Goal: Entertainment & Leisure: Consume media (video, audio)

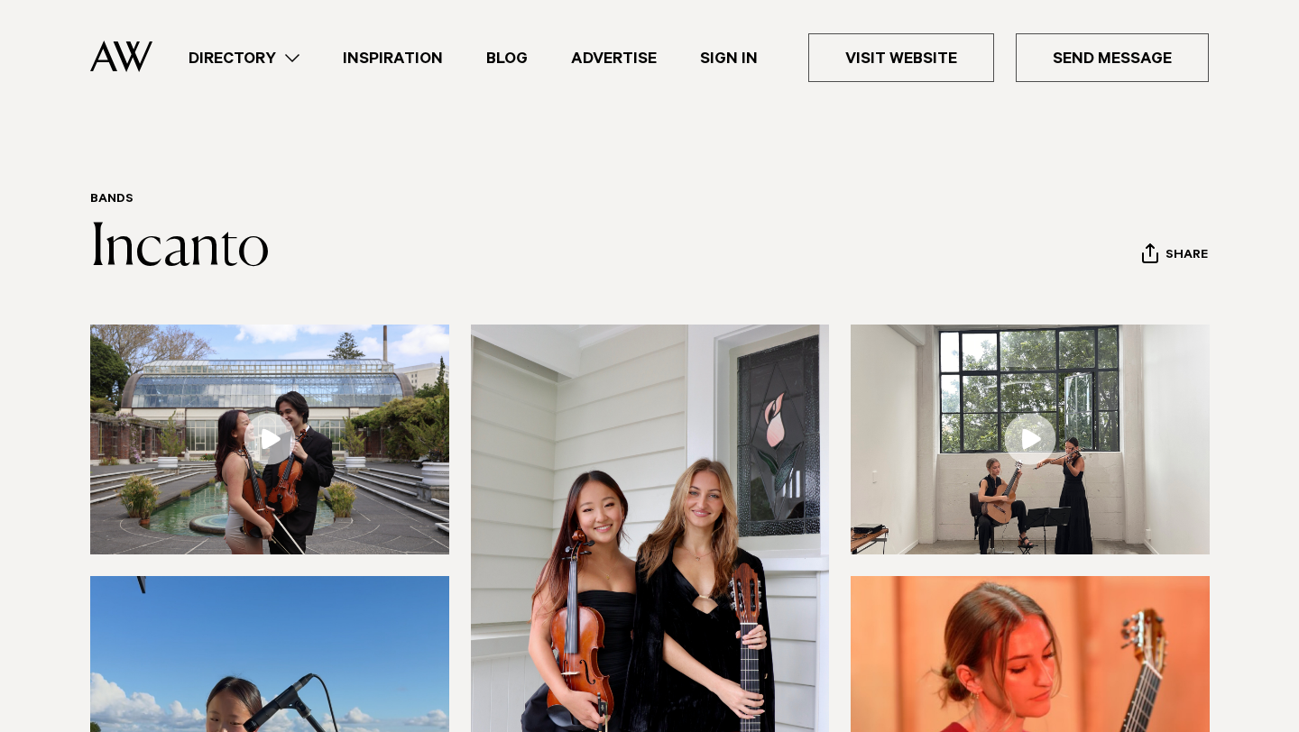
click at [261, 454] on link at bounding box center [269, 440] width 359 height 230
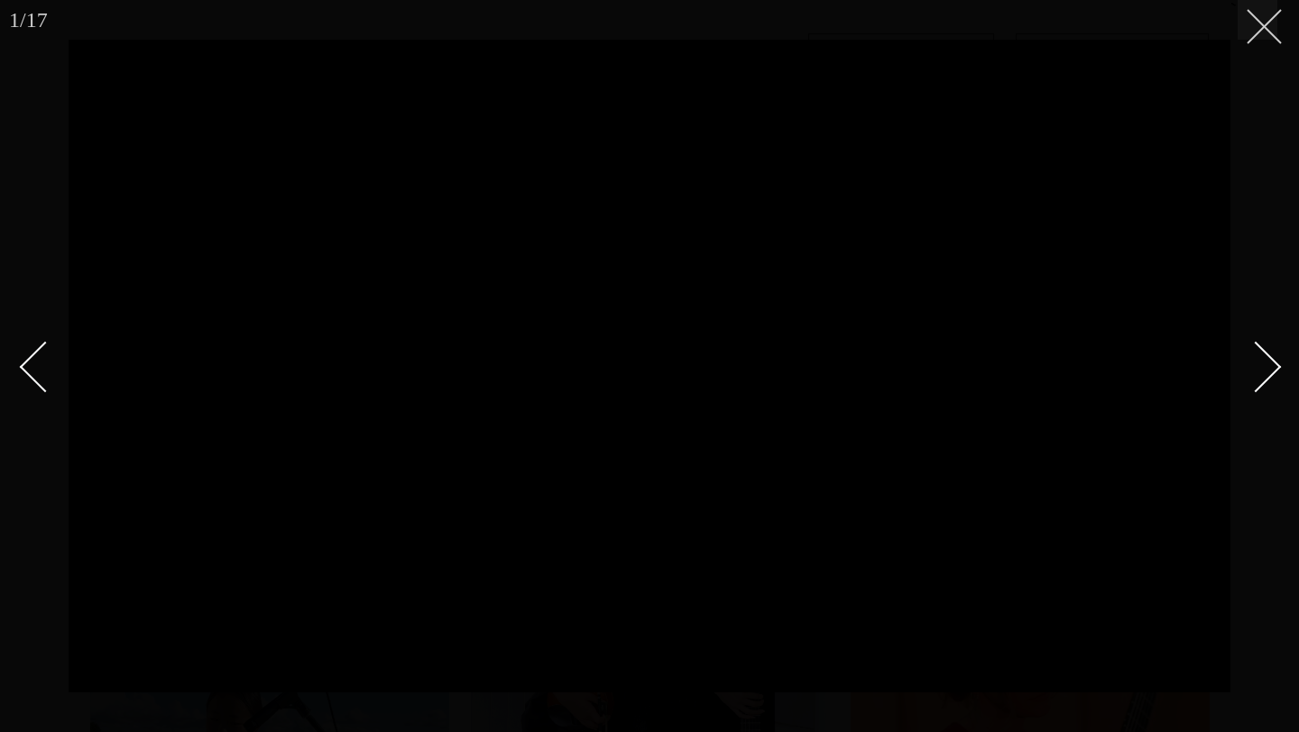
click at [1260, 26] on icon at bounding box center [1257, 20] width 22 height 22
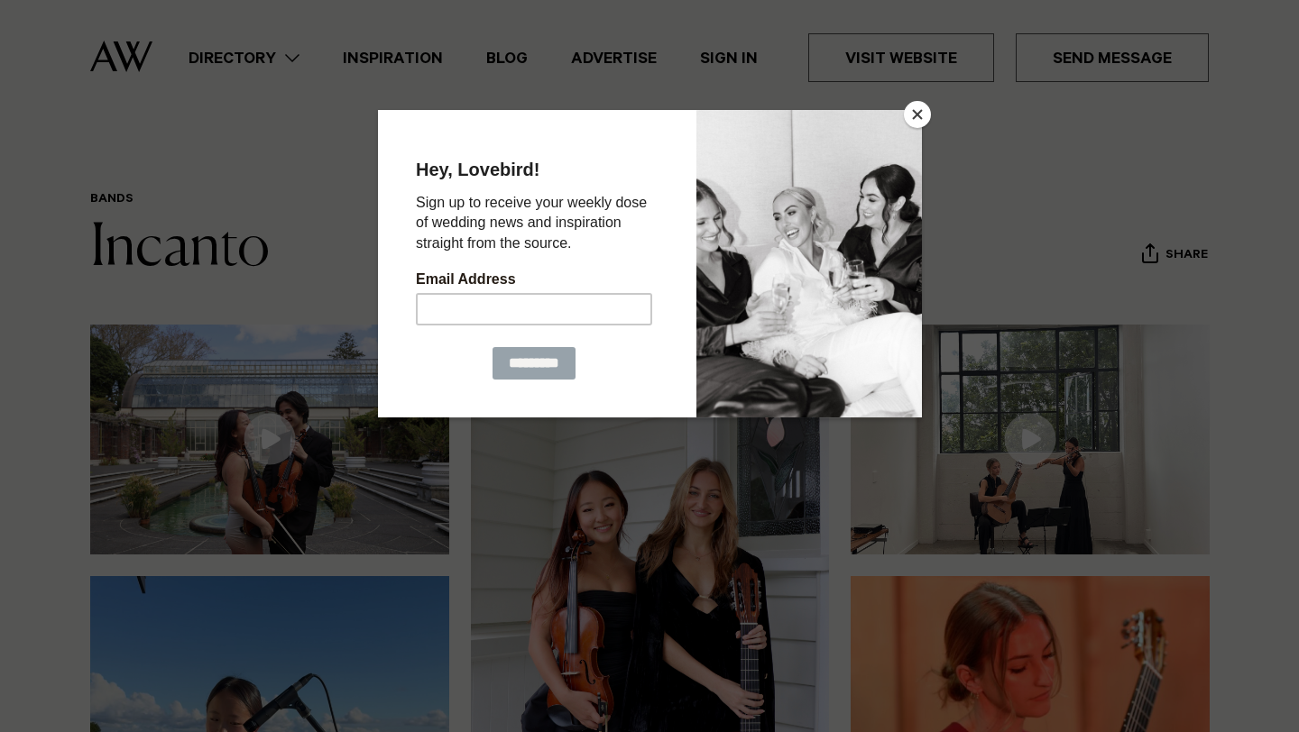
click at [914, 121] on button "Close" at bounding box center [917, 114] width 27 height 27
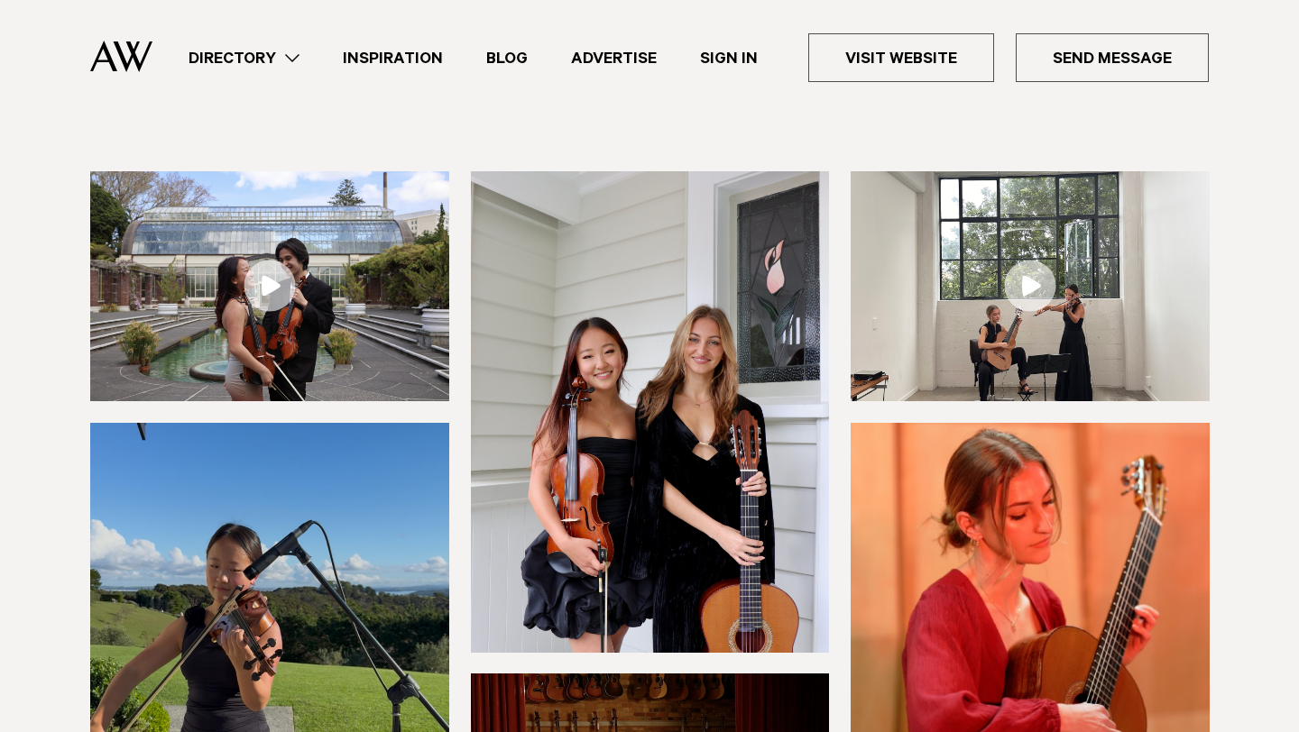
scroll to position [154, 0]
click at [1027, 298] on link at bounding box center [1029, 285] width 359 height 230
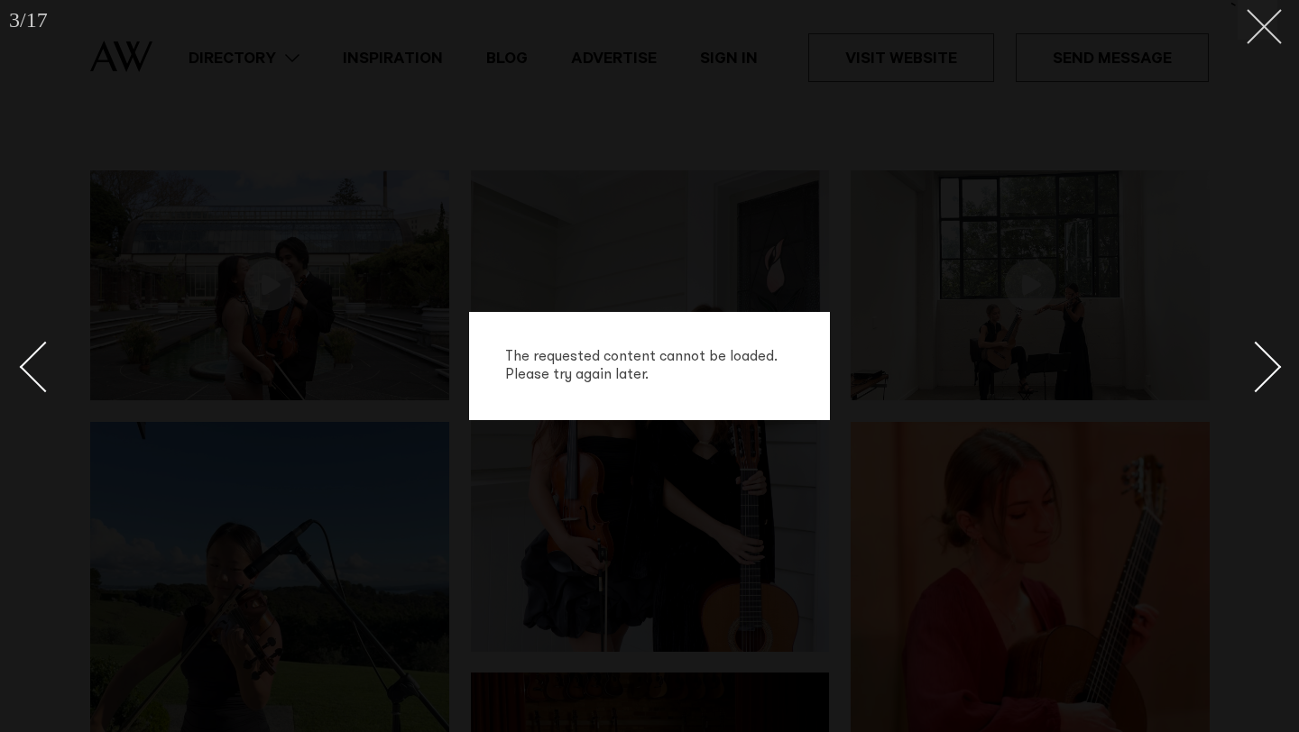
click at [1266, 22] on icon at bounding box center [1257, 20] width 22 height 22
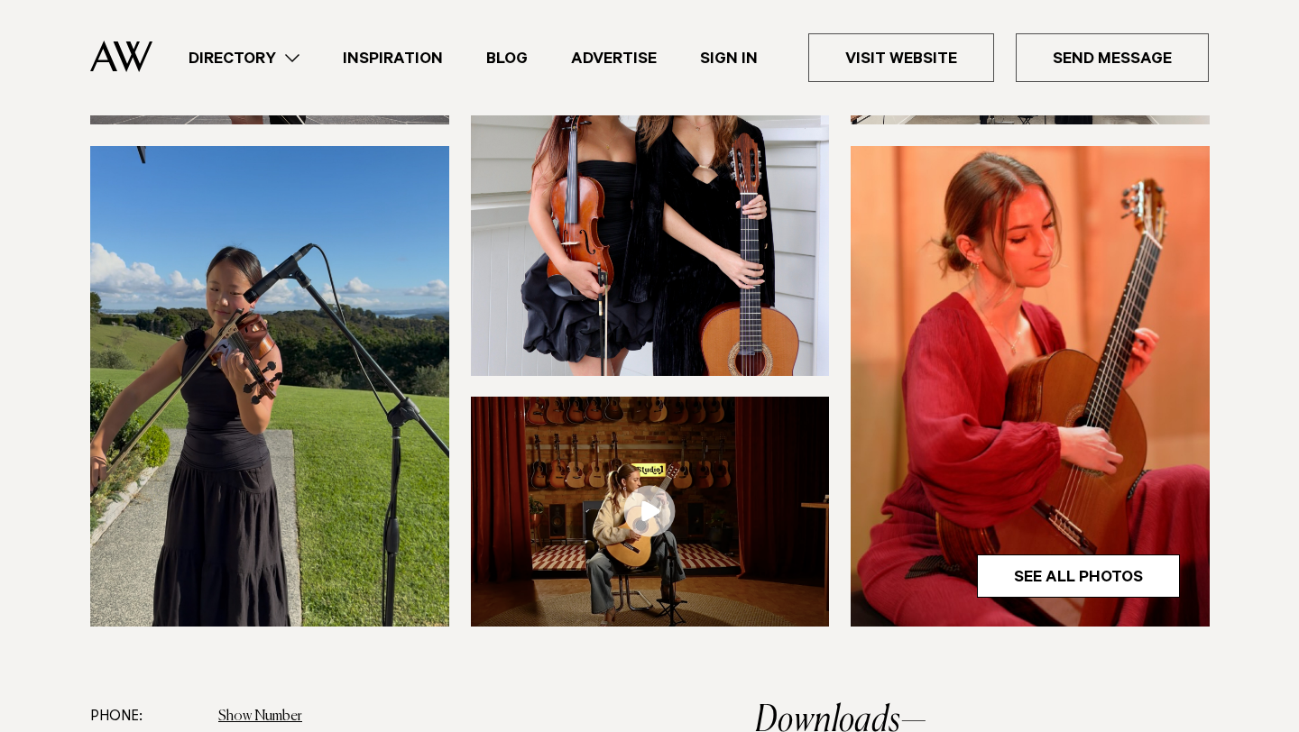
scroll to position [473, 0]
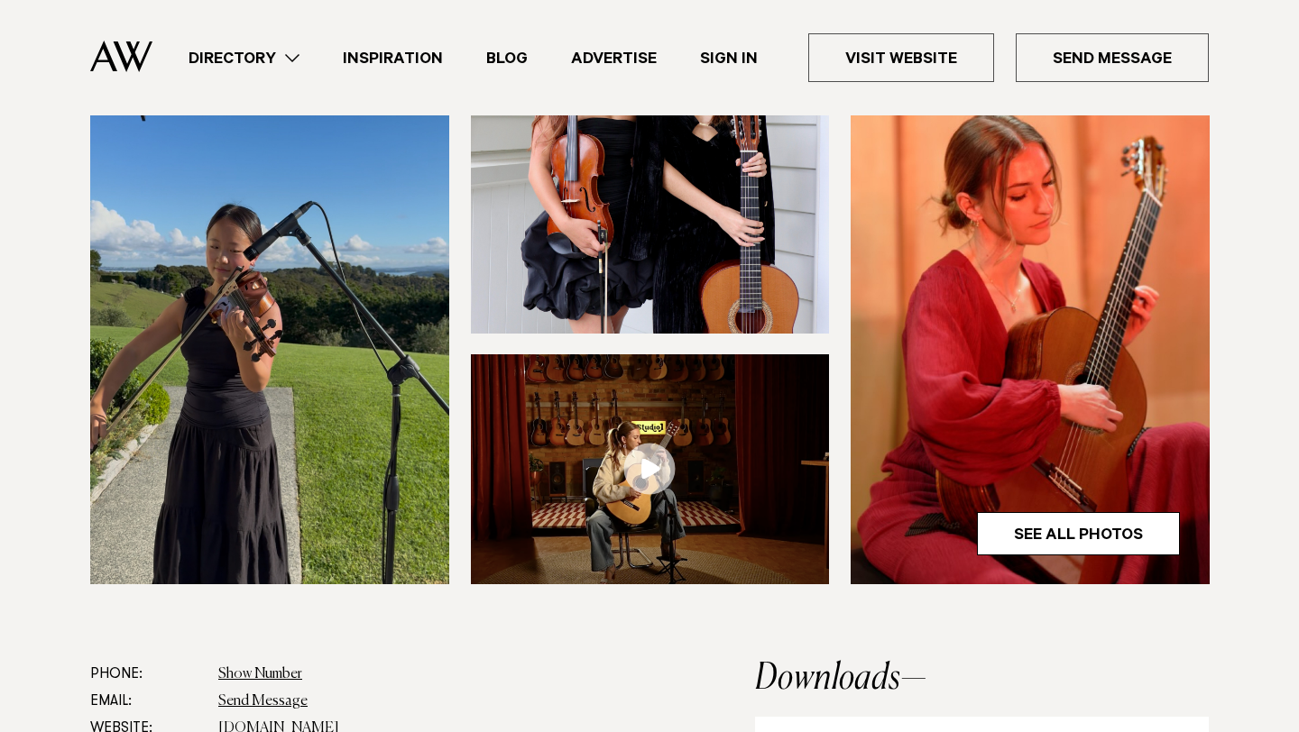
click at [659, 490] on link at bounding box center [650, 469] width 359 height 230
